Goal: Task Accomplishment & Management: Manage account settings

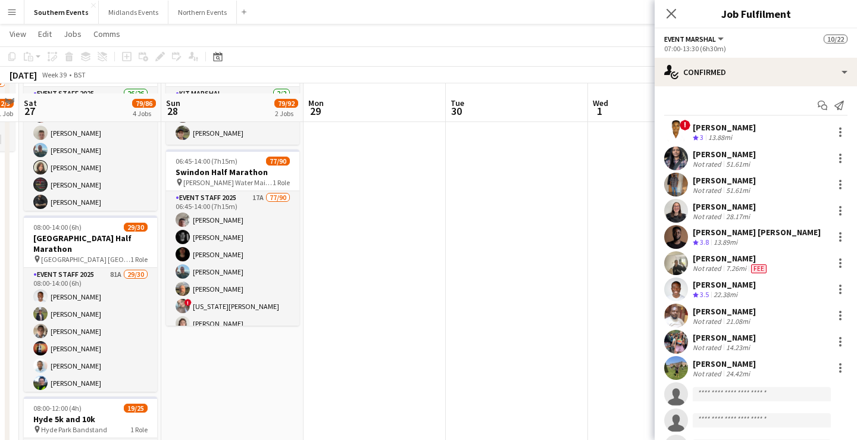
scroll to position [120, 0]
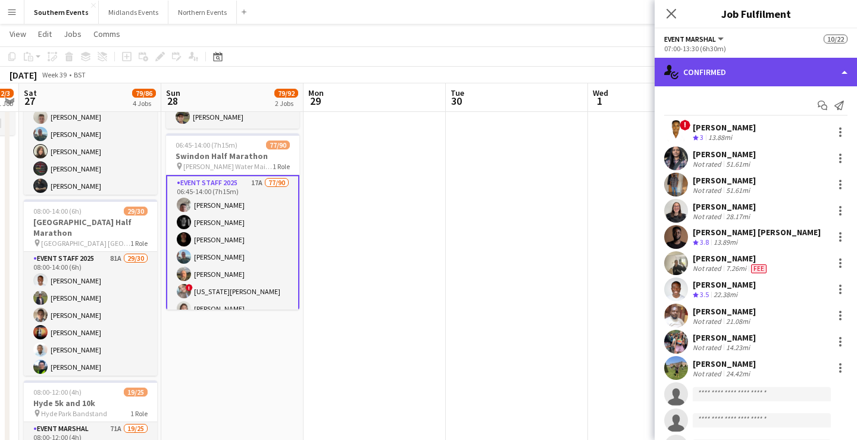
click at [756, 62] on div "single-neutral-actions-check-2 Confirmed" at bounding box center [755, 72] width 202 height 29
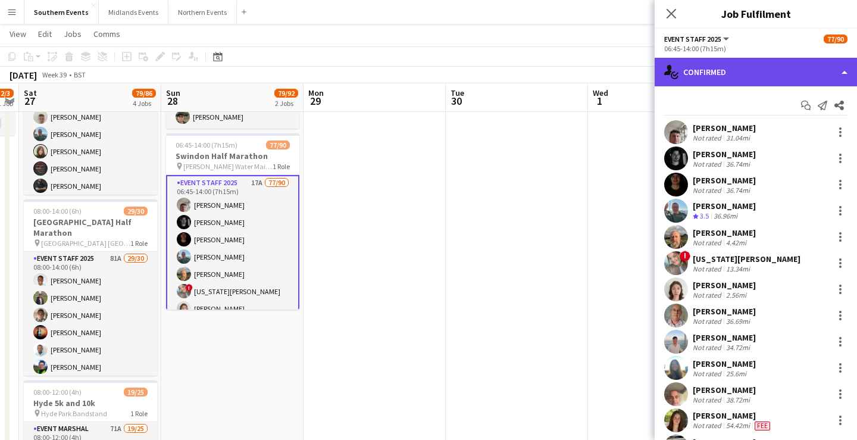
click at [728, 71] on div "single-neutral-actions-check-2 Confirmed" at bounding box center [755, 72] width 202 height 29
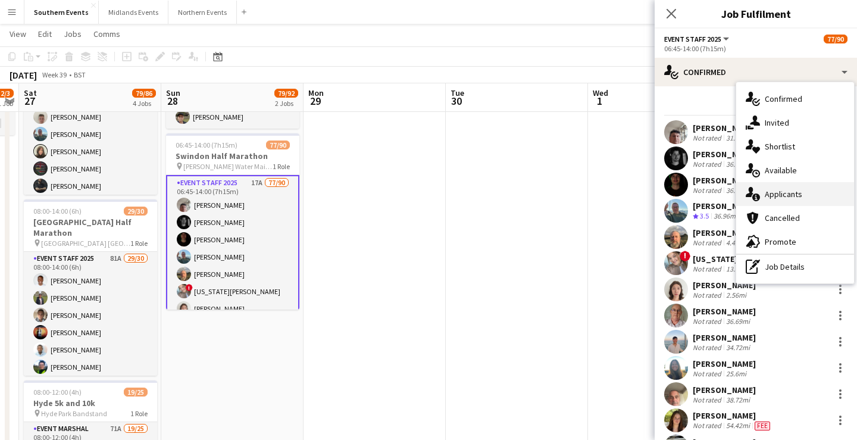
click at [807, 193] on div "single-neutral-actions-information Applicants" at bounding box center [795, 194] width 118 height 24
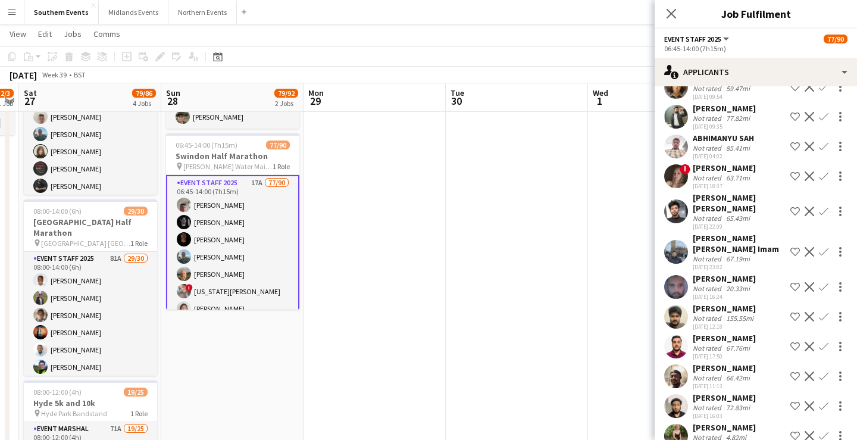
scroll to position [0, 0]
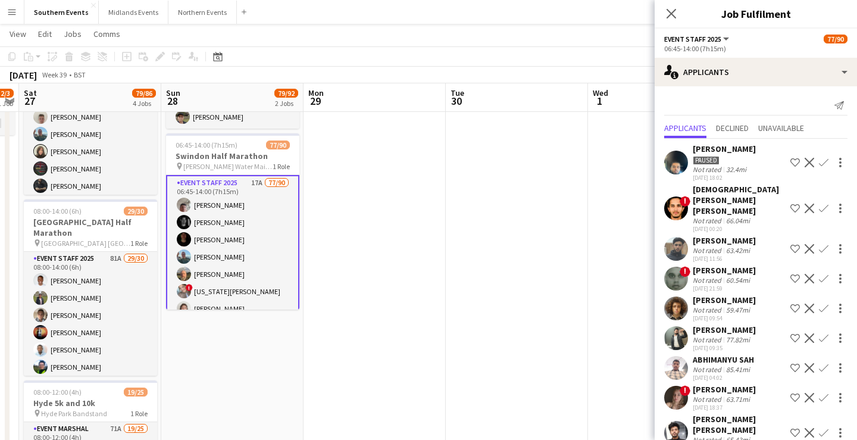
click at [597, 39] on app-page-menu "View Day view expanded Day view collapsed Month view Date picker Jump to [DATE]…" at bounding box center [428, 35] width 857 height 23
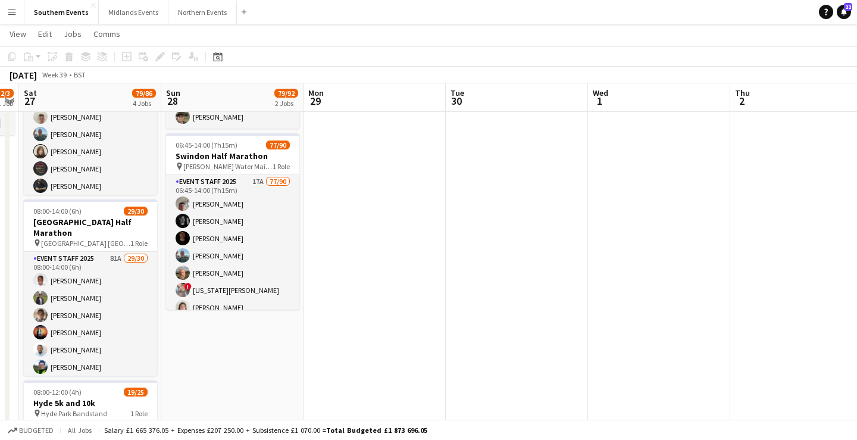
click at [12, 17] on button "Menu" at bounding box center [12, 12] width 24 height 24
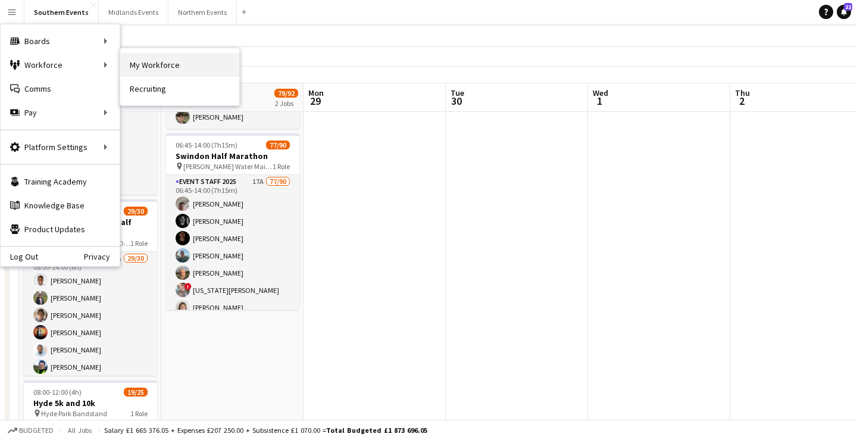
click at [171, 63] on link "My Workforce" at bounding box center [179, 65] width 119 height 24
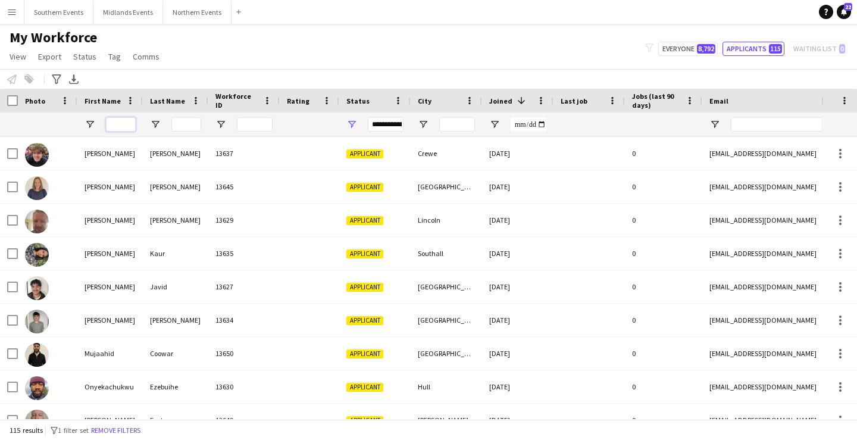
click at [119, 125] on input "First Name Filter Input" at bounding box center [121, 124] width 30 height 14
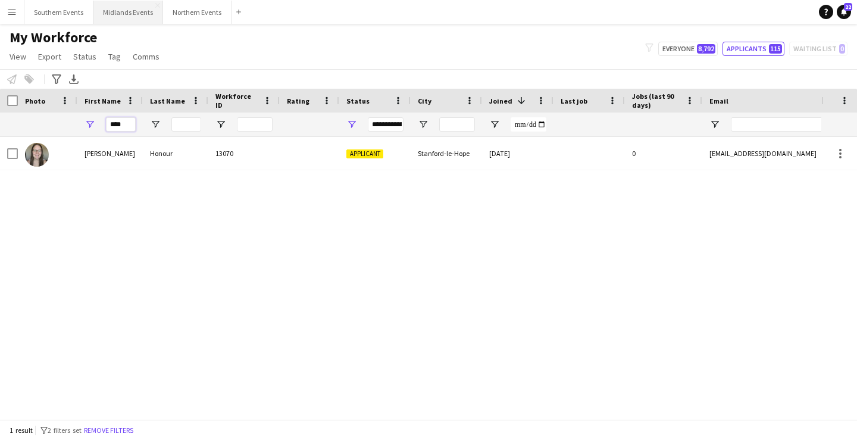
type input "****"
click at [118, 120] on input "****" at bounding box center [121, 124] width 30 height 14
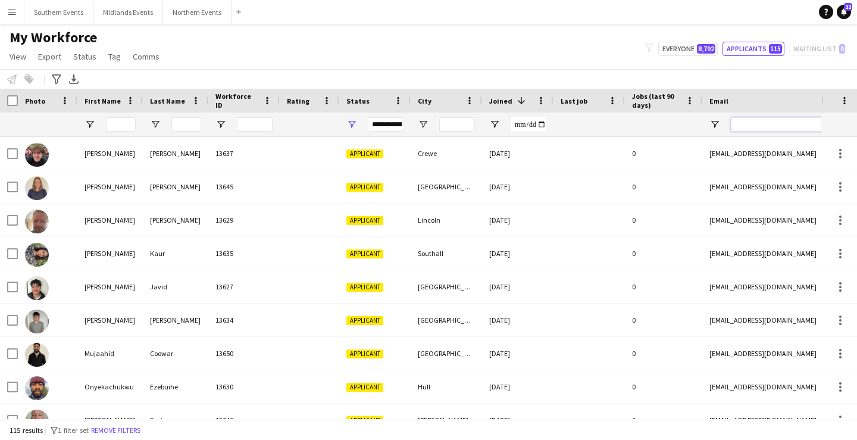
click at [776, 128] on input "Email Filter Input" at bounding box center [832, 124] width 202 height 14
paste input "**********"
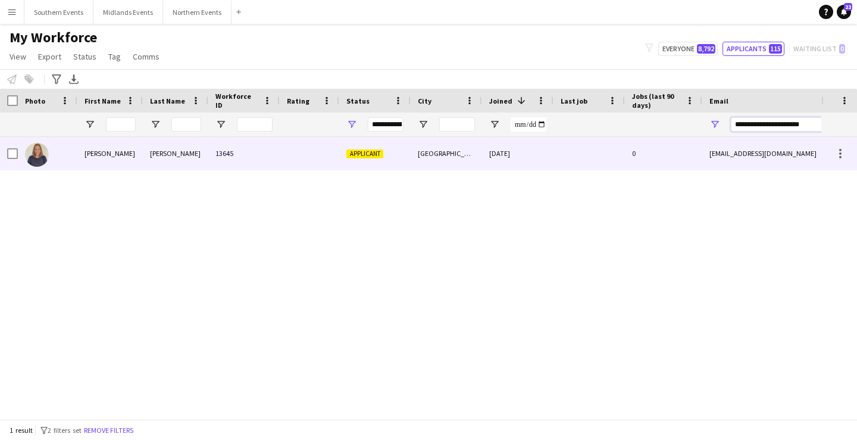
type input "**********"
click at [284, 145] on div at bounding box center [309, 153] width 59 height 33
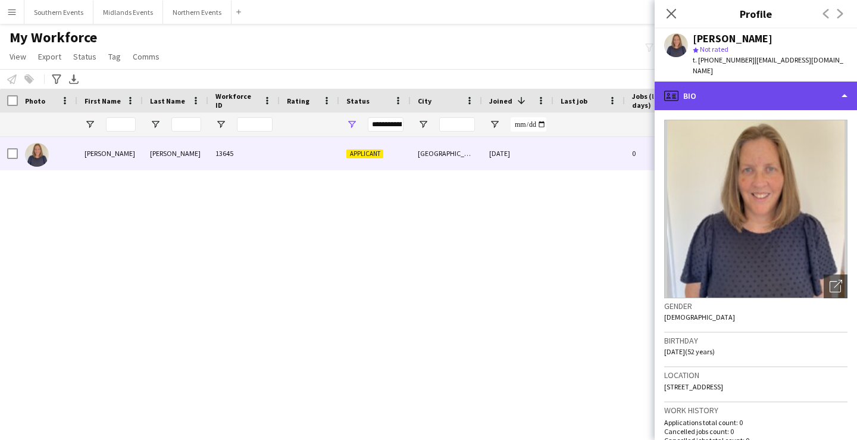
click at [762, 81] on div "profile Bio" at bounding box center [755, 95] width 202 height 29
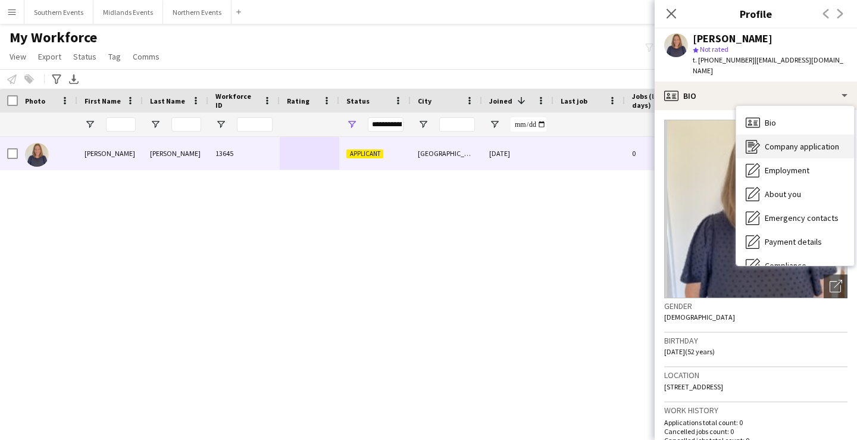
click at [768, 134] on div "Company application Company application" at bounding box center [795, 146] width 118 height 24
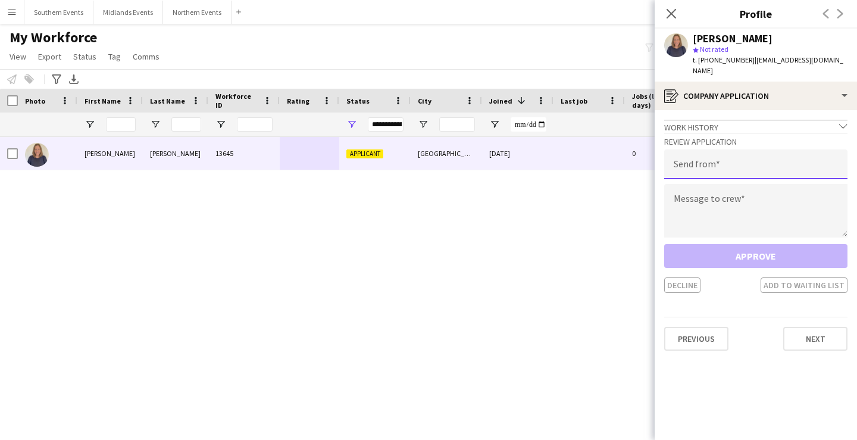
click at [748, 159] on input "email" at bounding box center [755, 164] width 183 height 30
type input "**********"
click at [745, 185] on textarea at bounding box center [755, 211] width 183 height 54
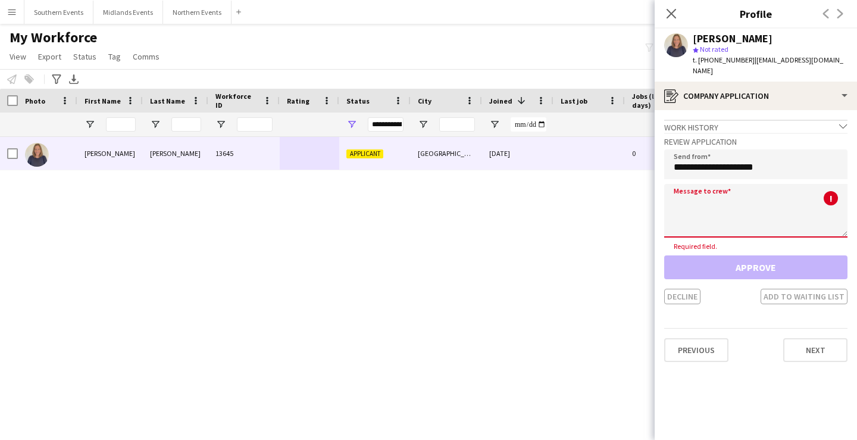
paste textarea "**********"
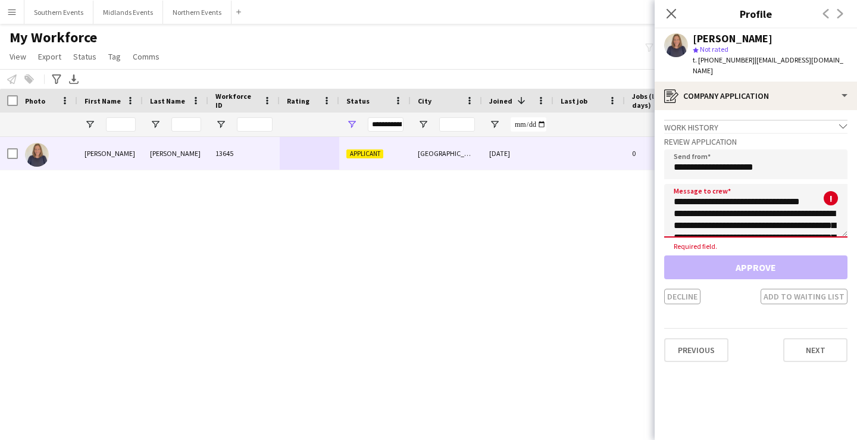
scroll to position [79, 0]
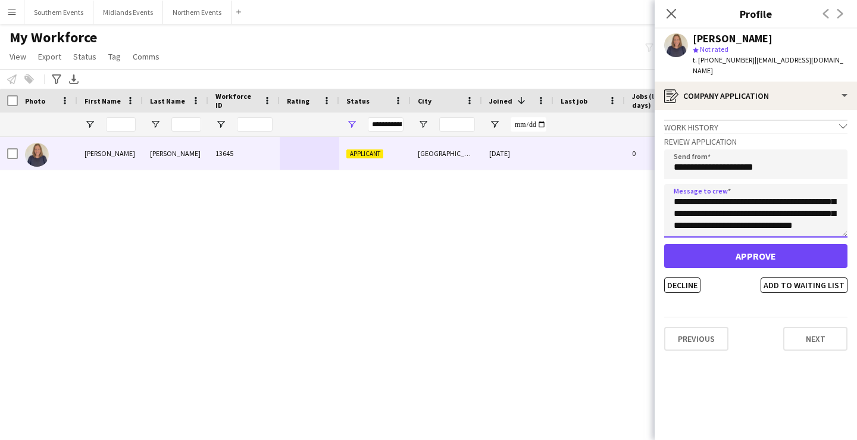
type textarea "**********"
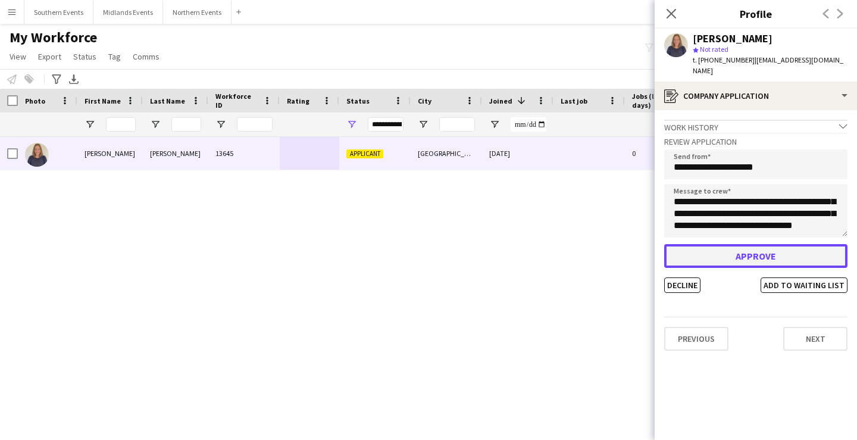
click at [723, 247] on button "Approve" at bounding box center [755, 256] width 183 height 24
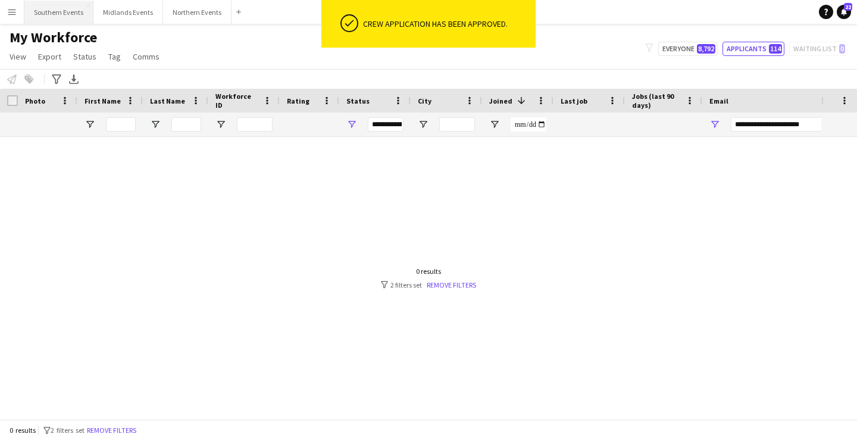
click at [39, 20] on button "Southern Events Close" at bounding box center [58, 12] width 69 height 23
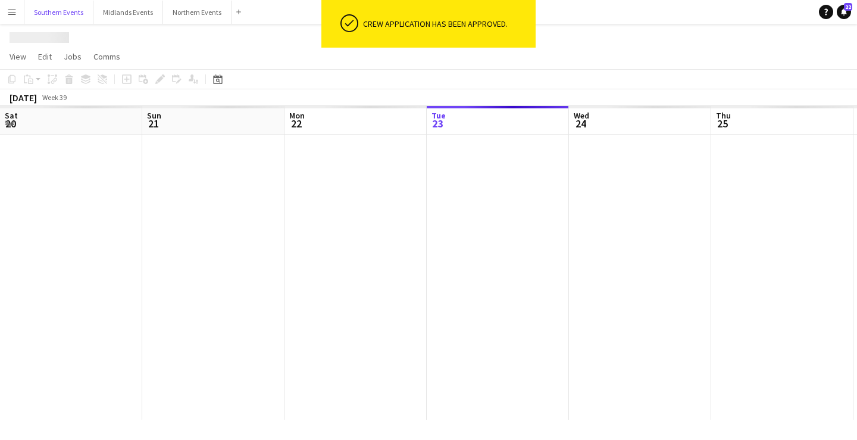
scroll to position [0, 284]
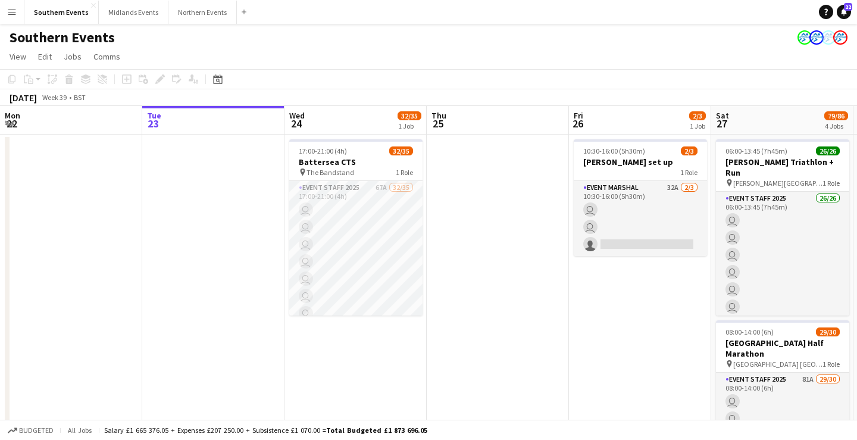
click at [9, 17] on button "Menu" at bounding box center [12, 12] width 24 height 24
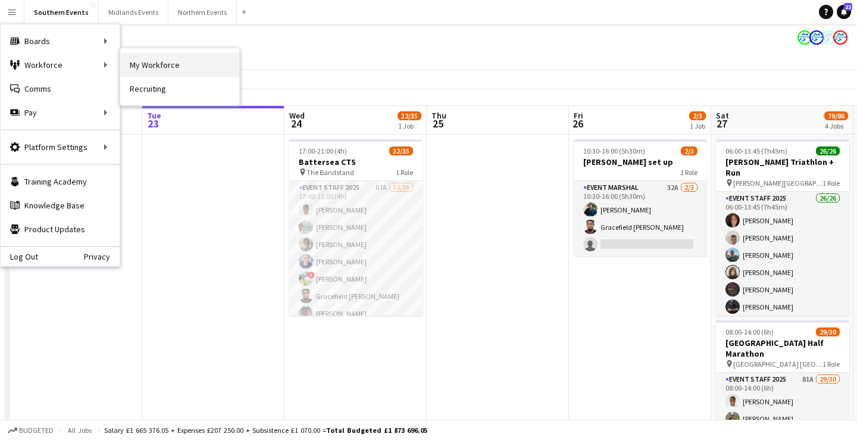
click at [174, 72] on link "My Workforce" at bounding box center [179, 65] width 119 height 24
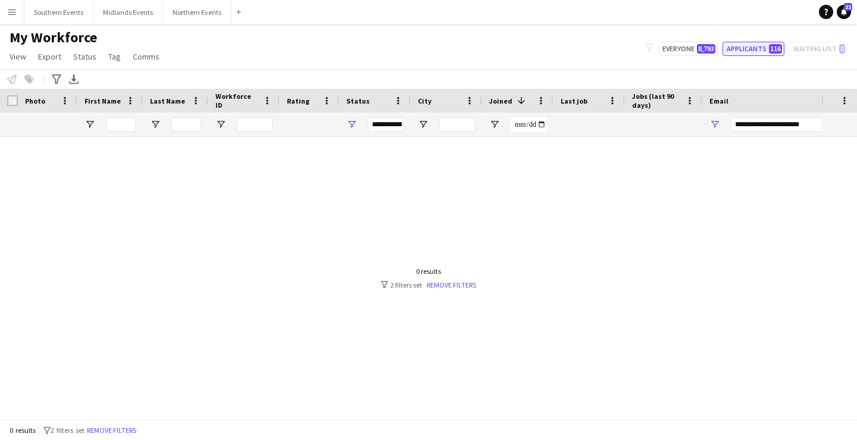
click at [758, 46] on button "Applicants 116" at bounding box center [753, 49] width 62 height 14
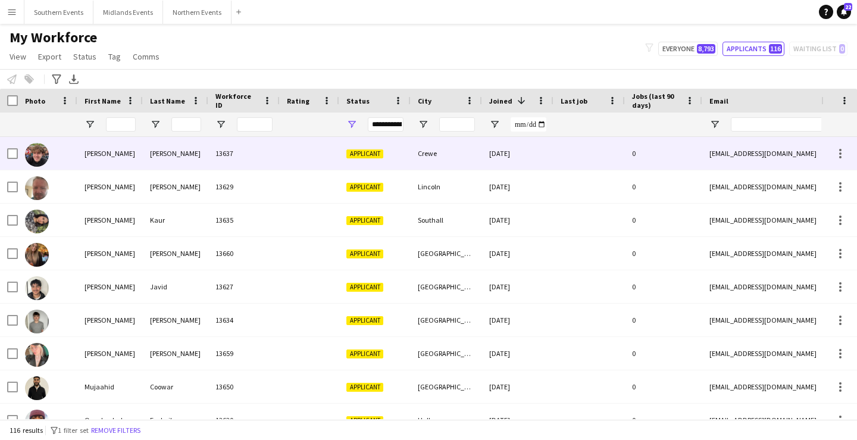
click at [463, 155] on div "Crewe" at bounding box center [445, 153] width 71 height 33
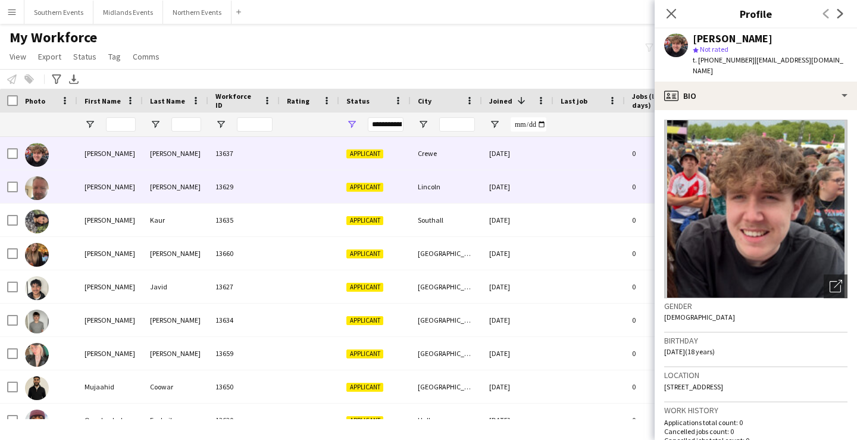
click at [314, 205] on div at bounding box center [309, 219] width 59 height 33
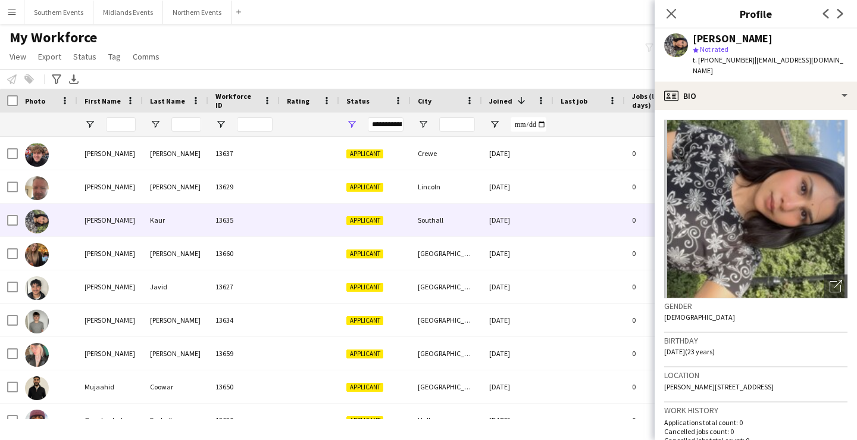
click at [735, 382] on span "[PERSON_NAME][STREET_ADDRESS]" at bounding box center [718, 386] width 109 height 9
copy span "Southall"
click at [54, 12] on button "Southern Events Close" at bounding box center [58, 12] width 69 height 23
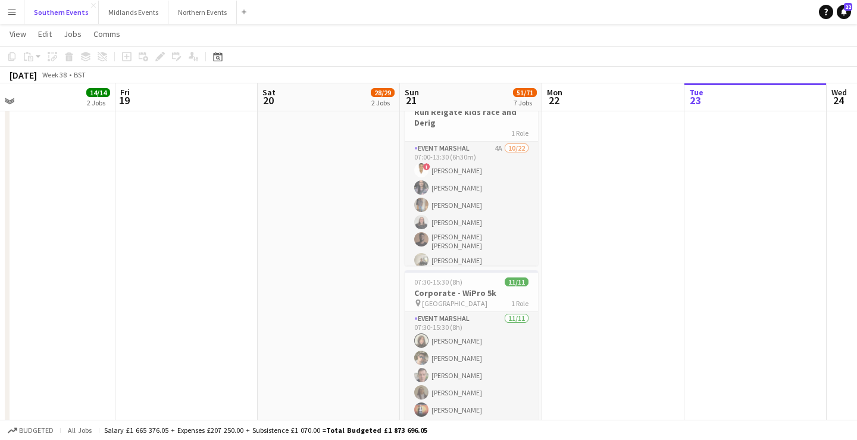
scroll to position [462, 0]
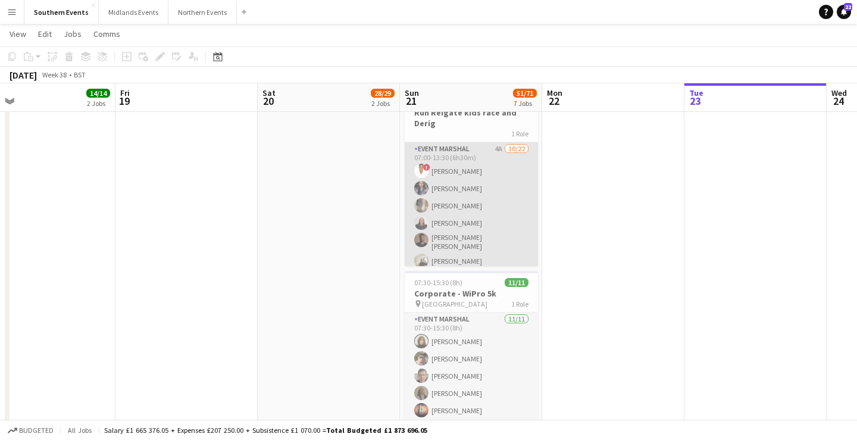
click at [507, 227] on app-card-role "Event Marshal 4A [DATE] 07:00-13:30 (6h30m) ! [PERSON_NAME] [PERSON_NAME] [PERS…" at bounding box center [471, 345] width 133 height 406
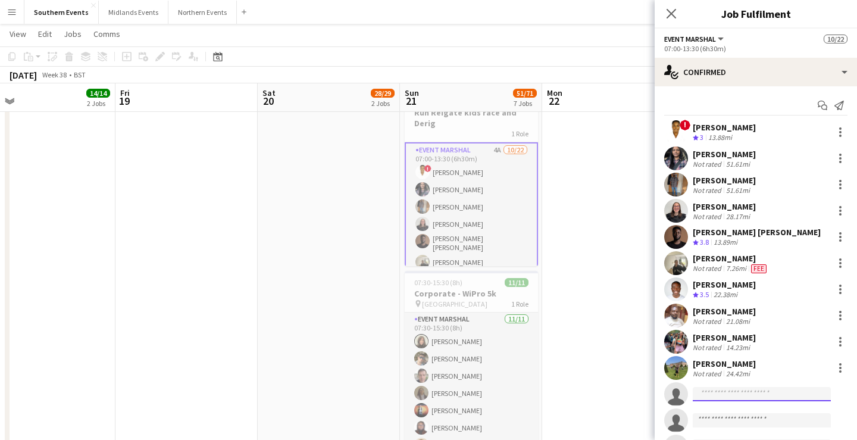
click at [714, 396] on input at bounding box center [761, 394] width 138 height 14
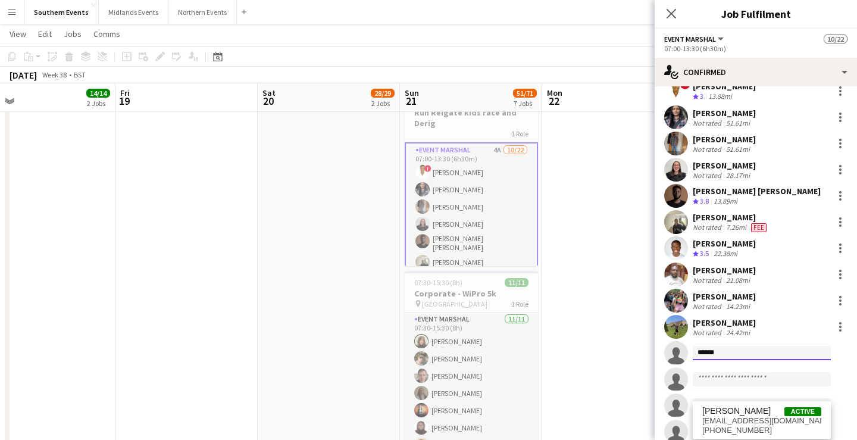
scroll to position [57, 0]
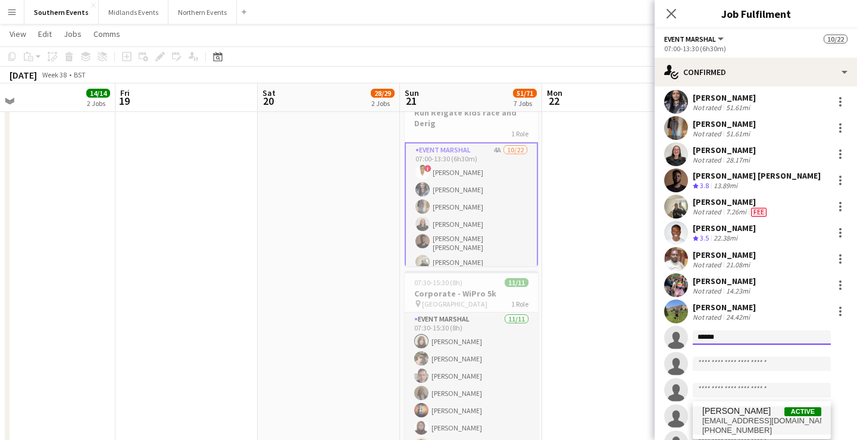
type input "******"
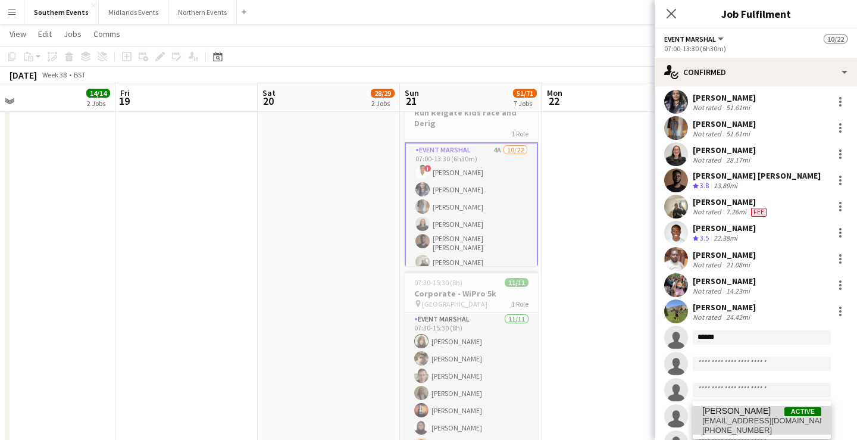
click at [741, 412] on span "[PERSON_NAME]" at bounding box center [736, 411] width 68 height 10
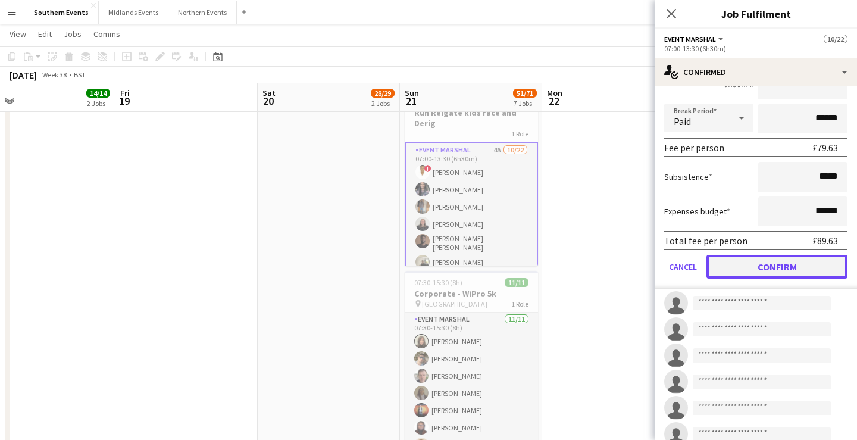
click at [785, 259] on button "Confirm" at bounding box center [776, 267] width 141 height 24
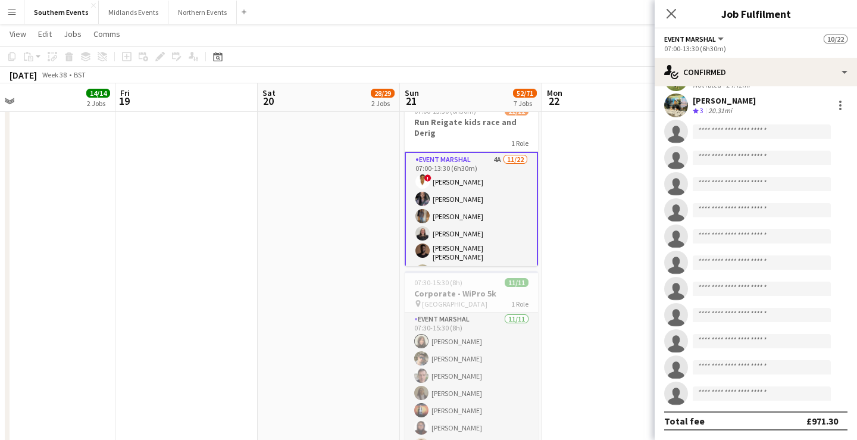
scroll to position [289, 0]
click at [578, 25] on app-page-menu "View Day view expanded Day view collapsed Month view Date picker Jump to [DATE]…" at bounding box center [428, 35] width 857 height 23
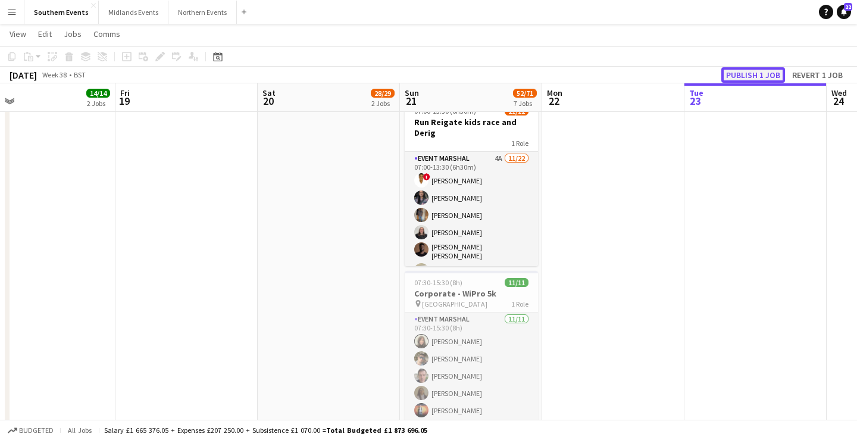
click at [749, 71] on button "Publish 1 job" at bounding box center [753, 74] width 64 height 15
